Goal: Task Accomplishment & Management: Use online tool/utility

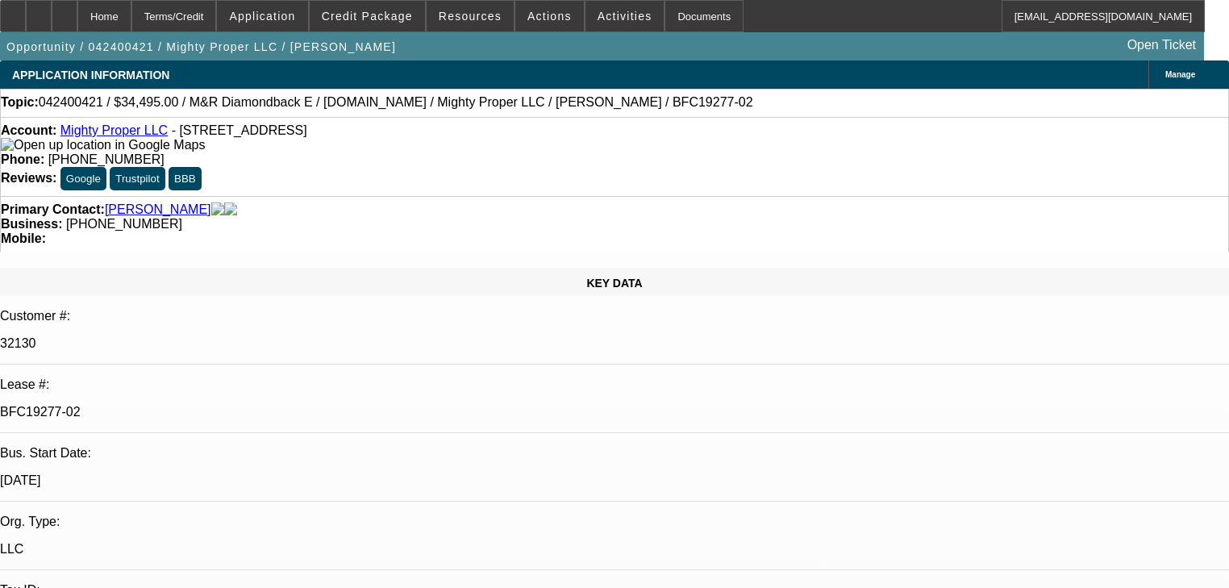
select select "0"
select select "2"
select select "0.1"
select select "4"
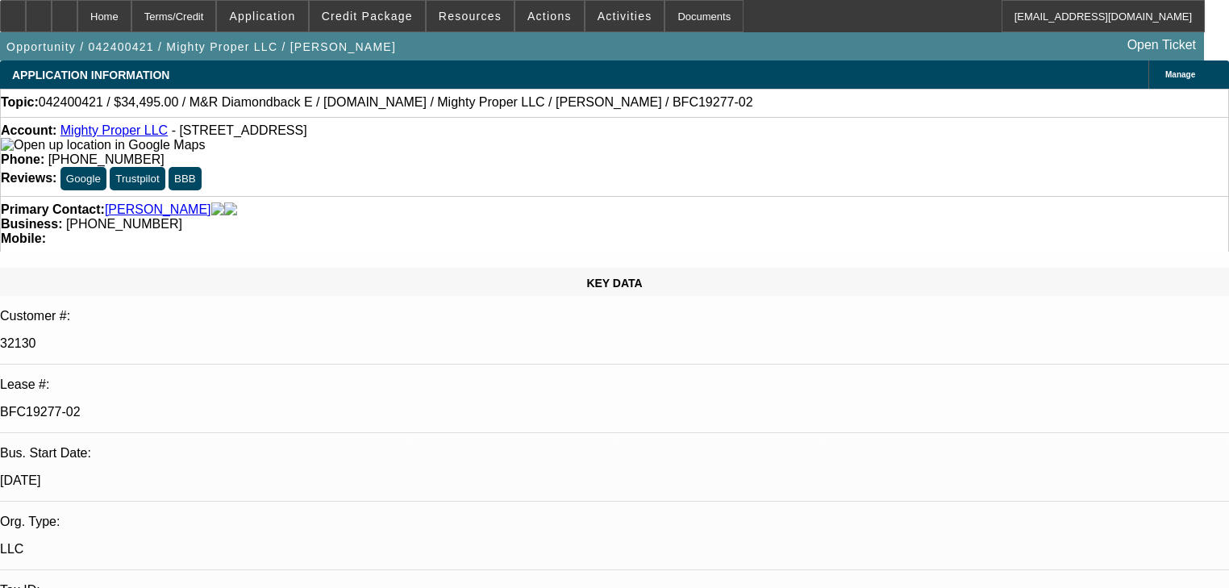
select select "0"
select select "2"
select select "0.1"
select select "4"
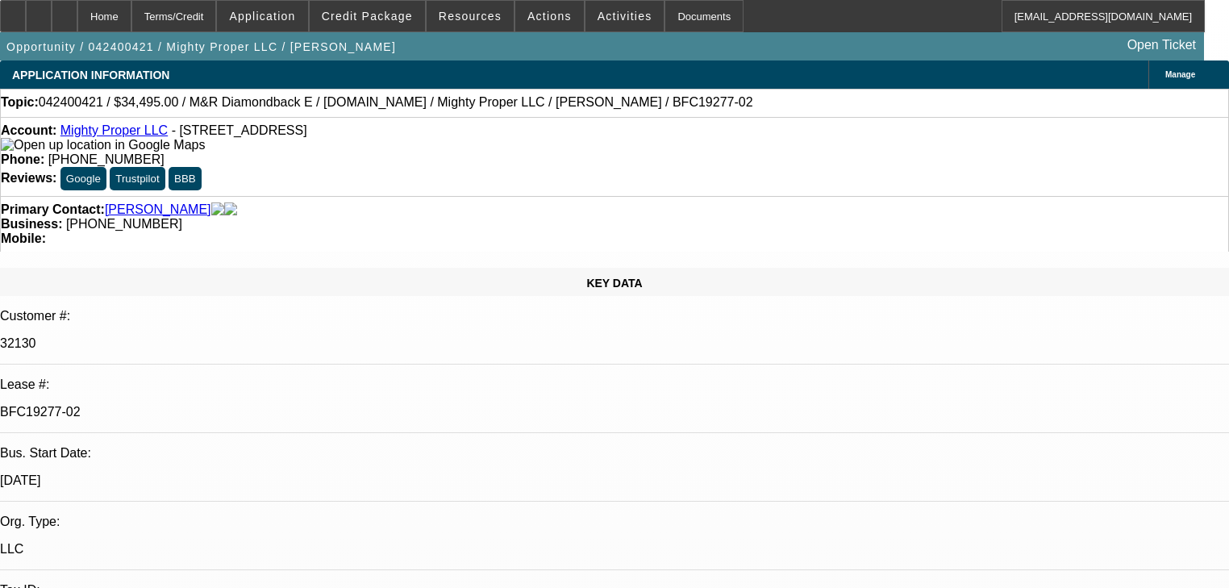
select select "0"
select select "2"
select select "0.1"
select select "4"
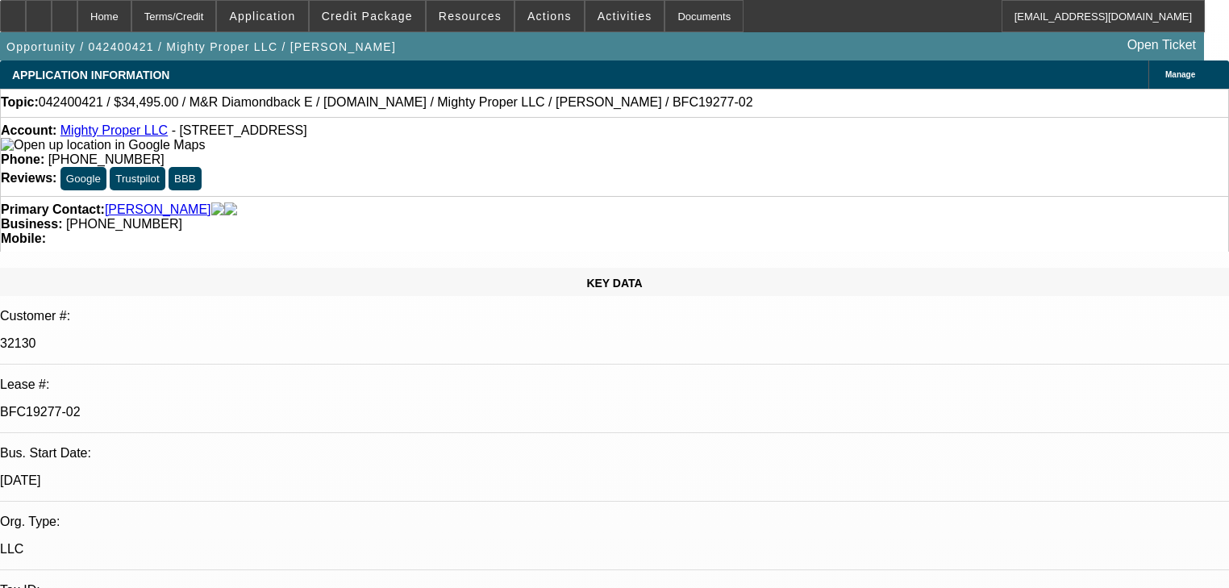
select select "0"
select select "2"
select select "0.1"
select select "4"
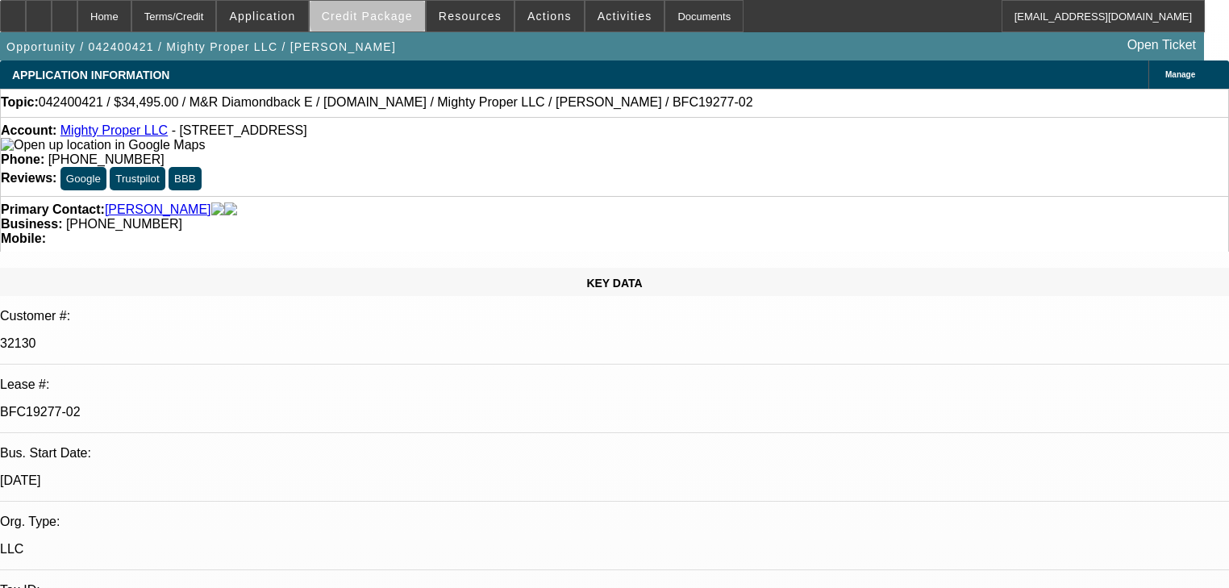
click at [395, 9] on span at bounding box center [367, 16] width 115 height 39
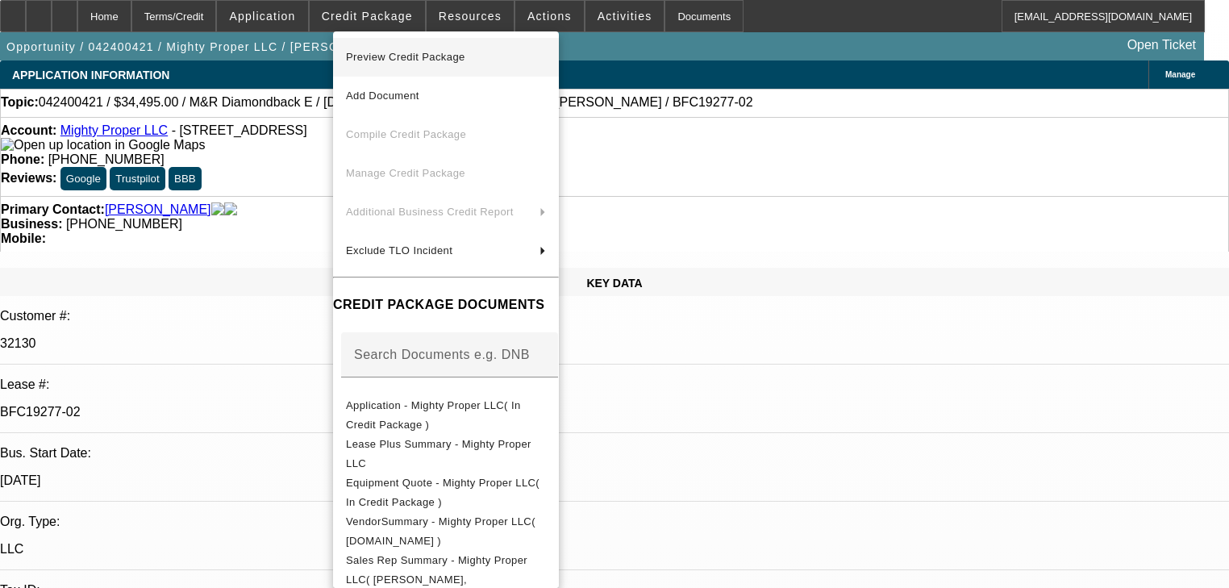
click at [390, 56] on span "Preview Credit Package" at bounding box center [405, 57] width 119 height 12
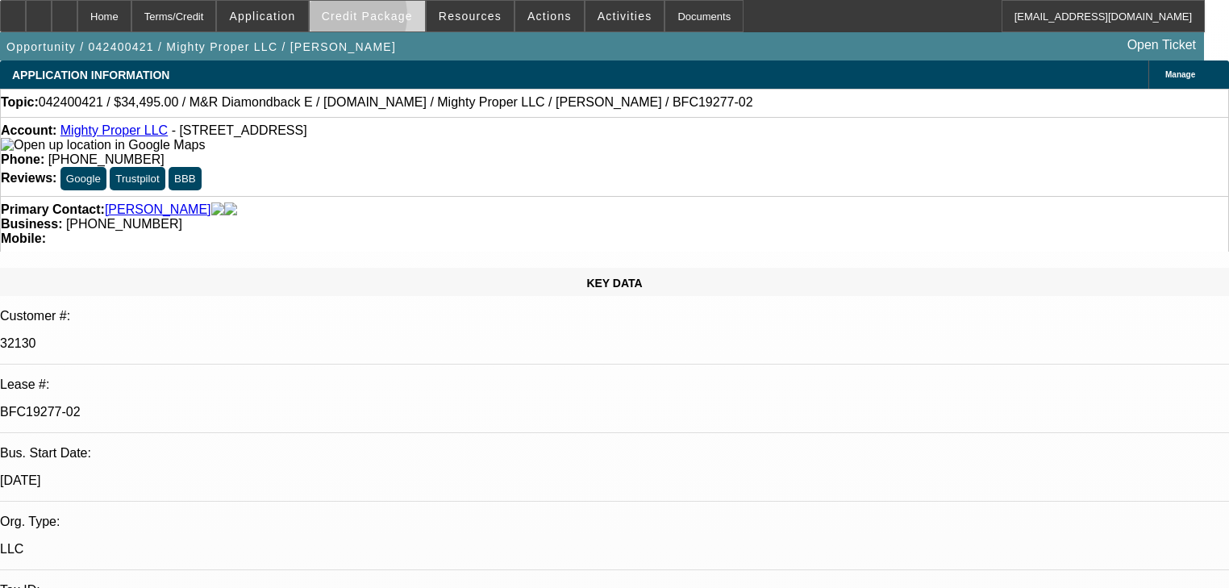
click at [368, 19] on span "Credit Package" at bounding box center [367, 16] width 91 height 13
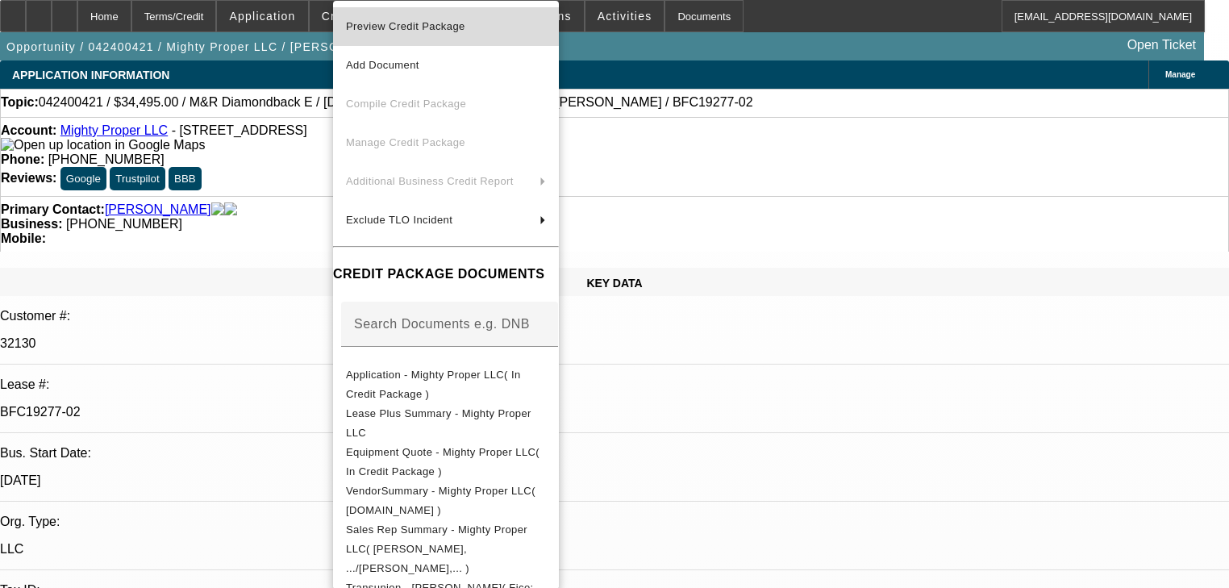
click at [415, 23] on span "Preview Credit Package" at bounding box center [405, 26] width 119 height 12
